Goal: Complete application form

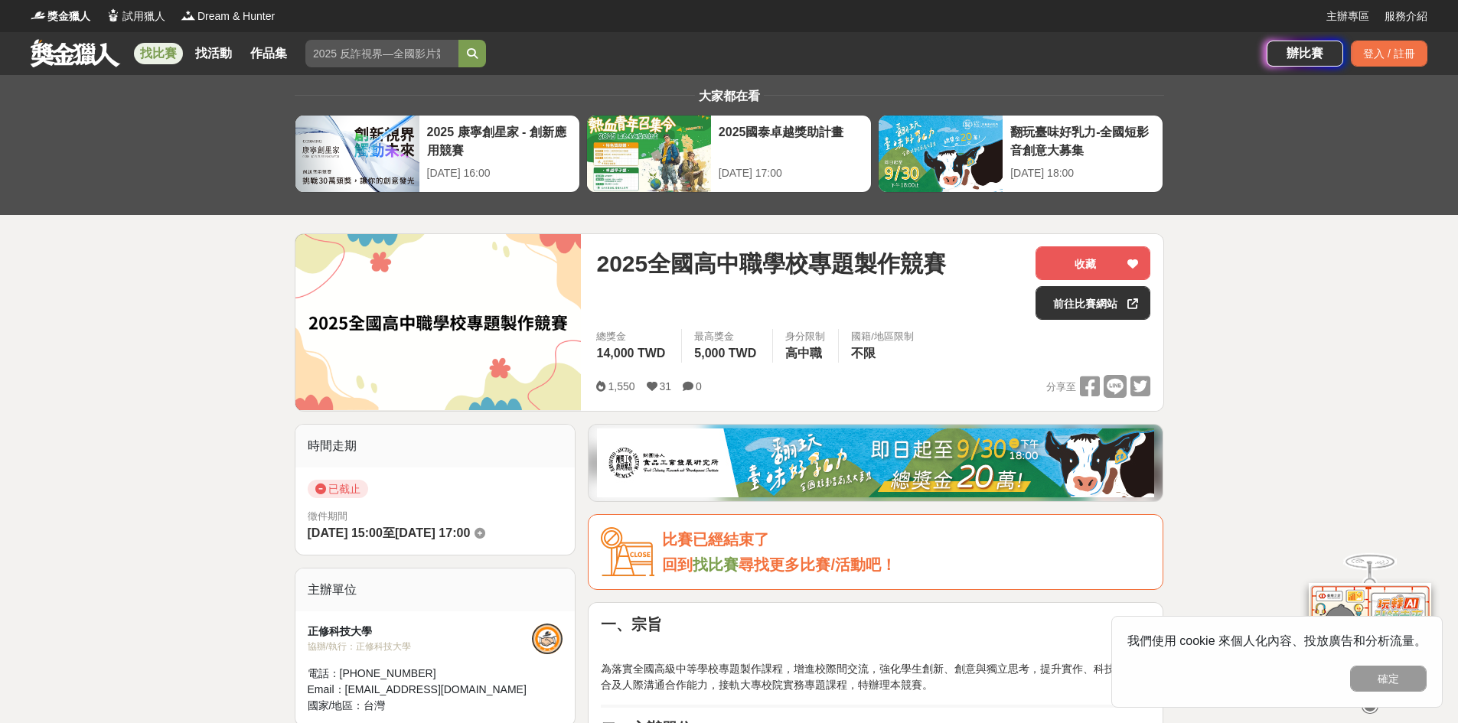
scroll to position [77, 0]
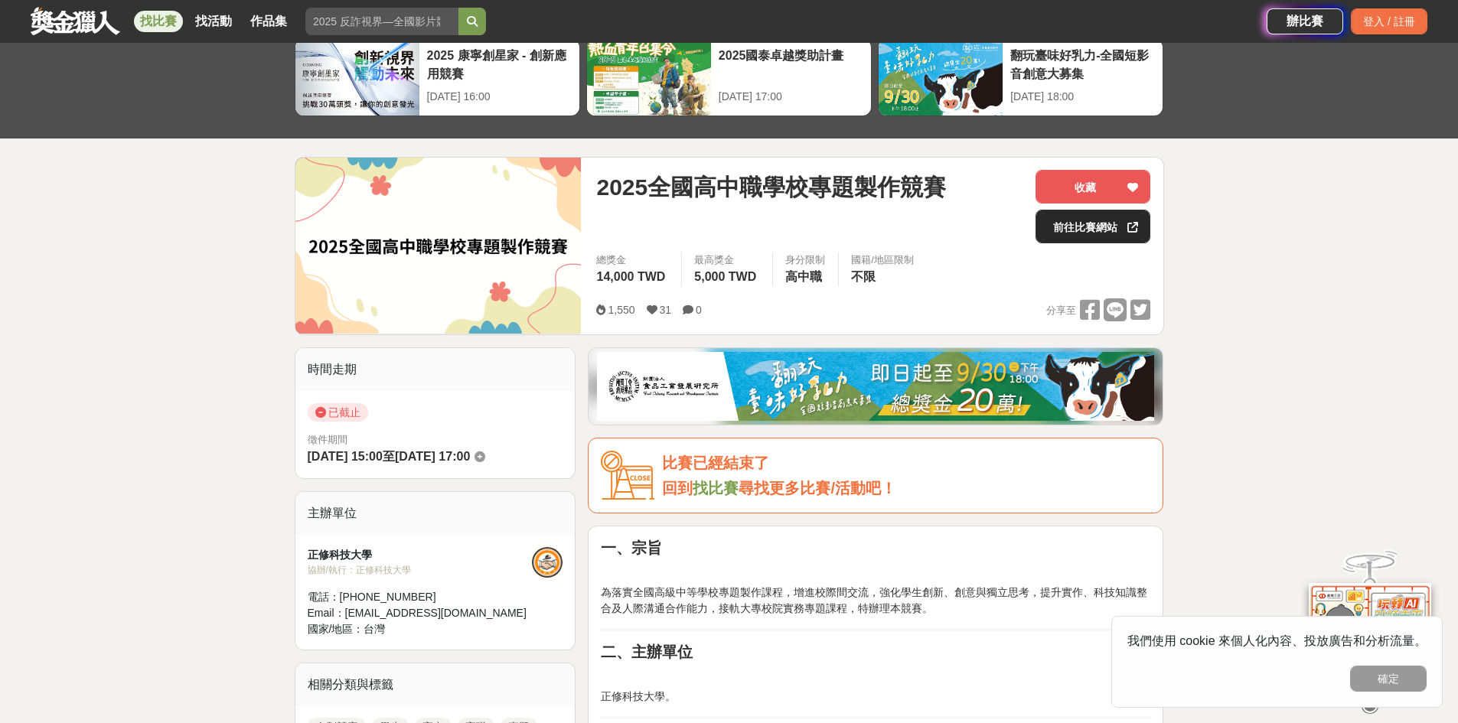
click at [1078, 233] on link "前往比賽網站" at bounding box center [1093, 227] width 115 height 34
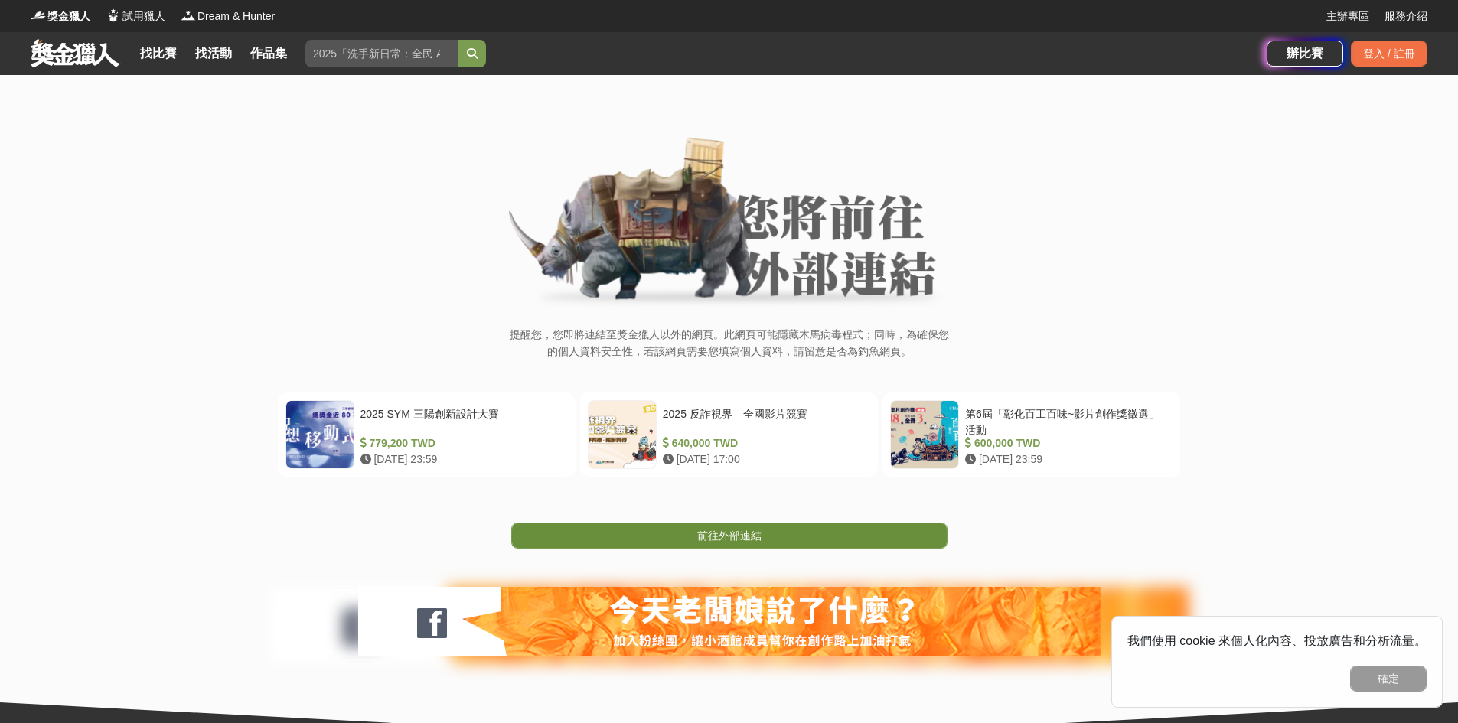
click at [824, 534] on link "前往外部連結" at bounding box center [729, 536] width 436 height 26
